Goal: Check status

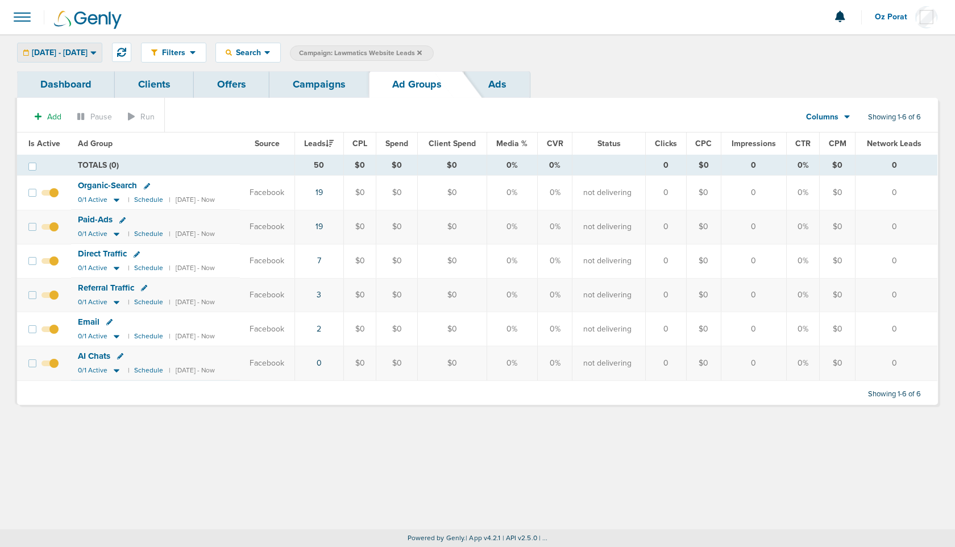
click at [97, 59] on div "[DATE] - [DATE]" at bounding box center [60, 52] width 84 height 19
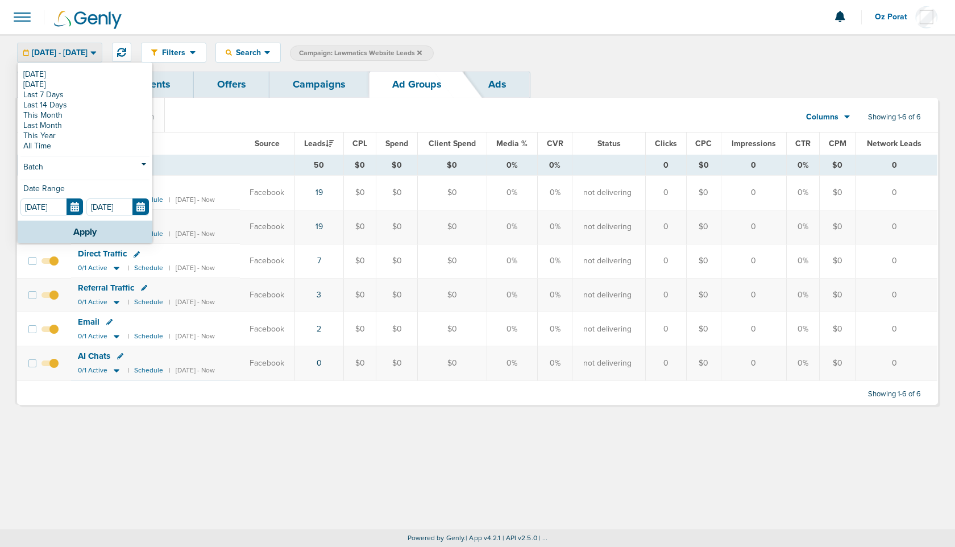
click at [498, 39] on div "Filters Active Only Settings Status Active Inactive Objectives MQL SQL Traffic …" at bounding box center [477, 52] width 955 height 37
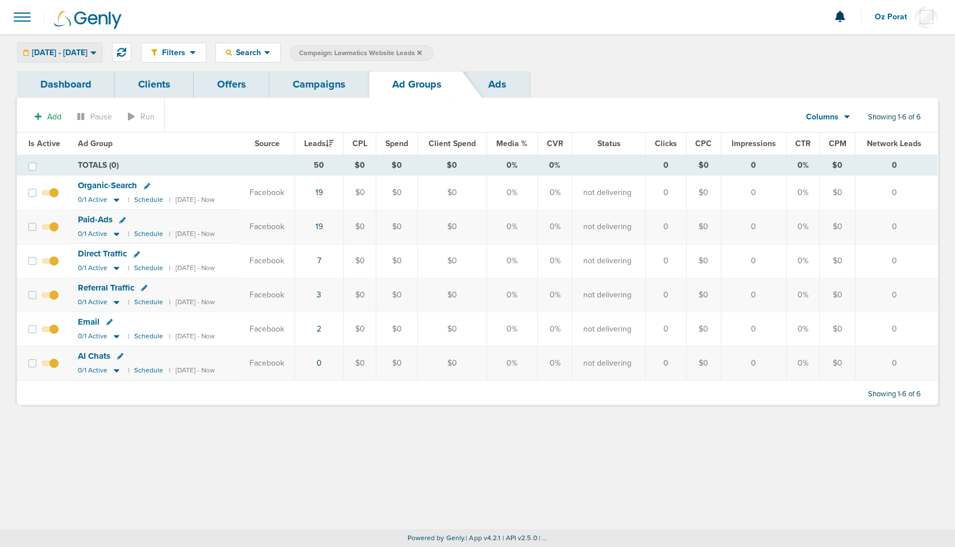
click at [51, 56] on span "[DATE] - [DATE]" at bounding box center [60, 53] width 56 height 8
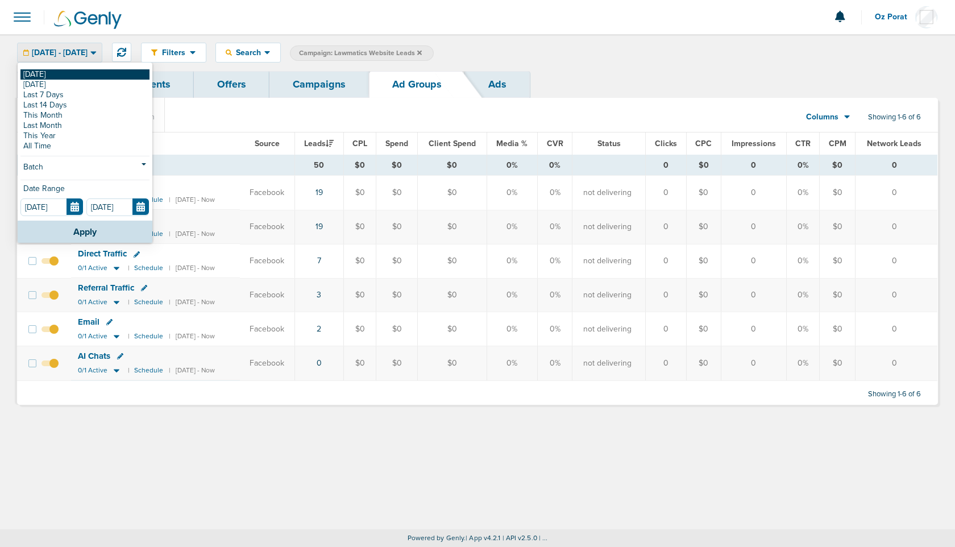
click at [45, 70] on link "[DATE]" at bounding box center [84, 74] width 129 height 10
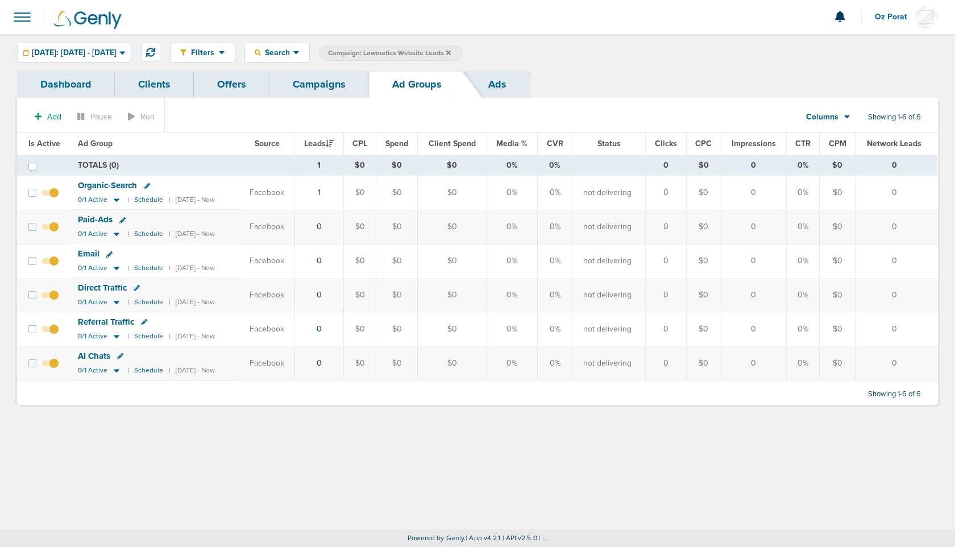
click at [451, 52] on icon at bounding box center [448, 52] width 5 height 5
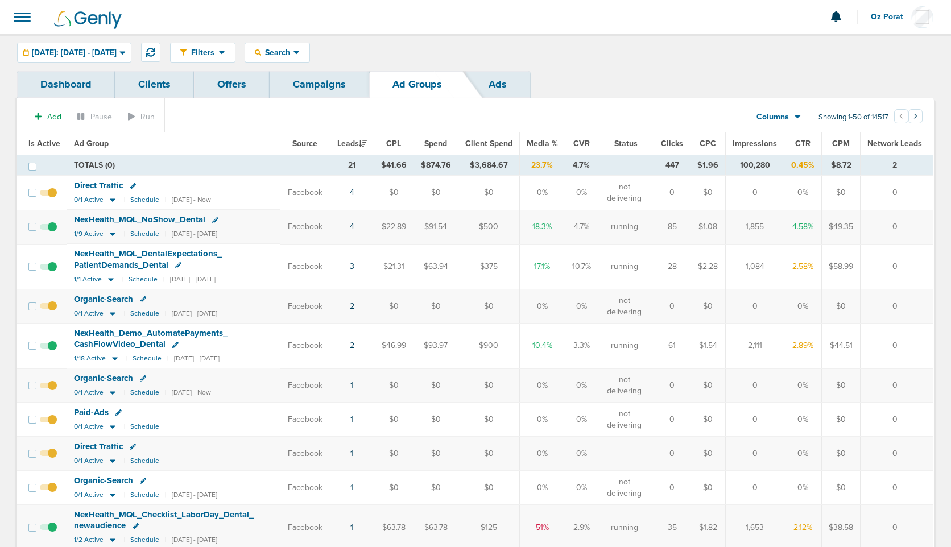
click at [882, 18] on span "Oz Porat" at bounding box center [891, 17] width 40 height 8
click at [868, 48] on link "Sign Out" at bounding box center [877, 49] width 114 height 14
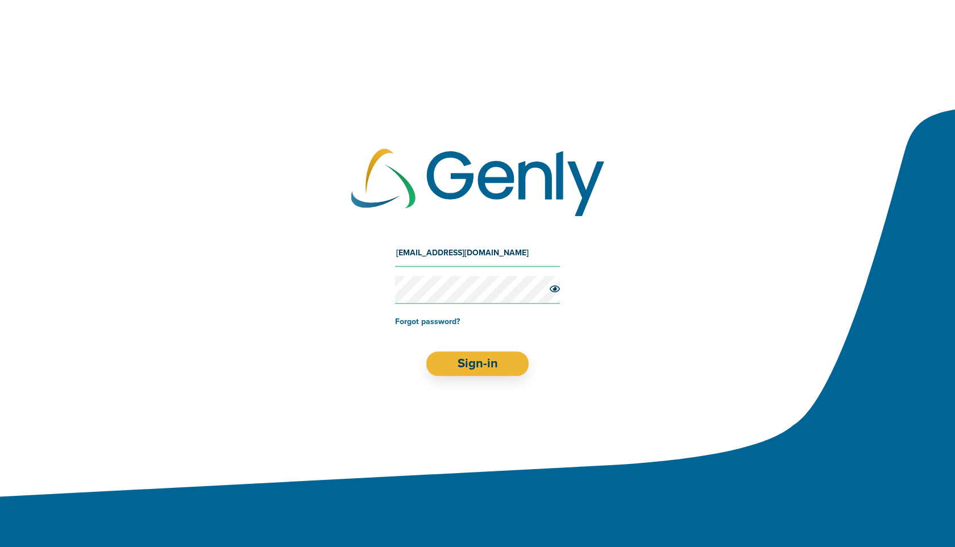
click at [490, 254] on input "[EMAIL_ADDRESS][DOMAIN_NAME]" at bounding box center [477, 252] width 165 height 27
type input "[EMAIL_ADDRESS][DOMAIN_NAME]"
click at [471, 367] on button "Sign-in" at bounding box center [477, 363] width 103 height 24
